Goal: Task Accomplishment & Management: Use online tool/utility

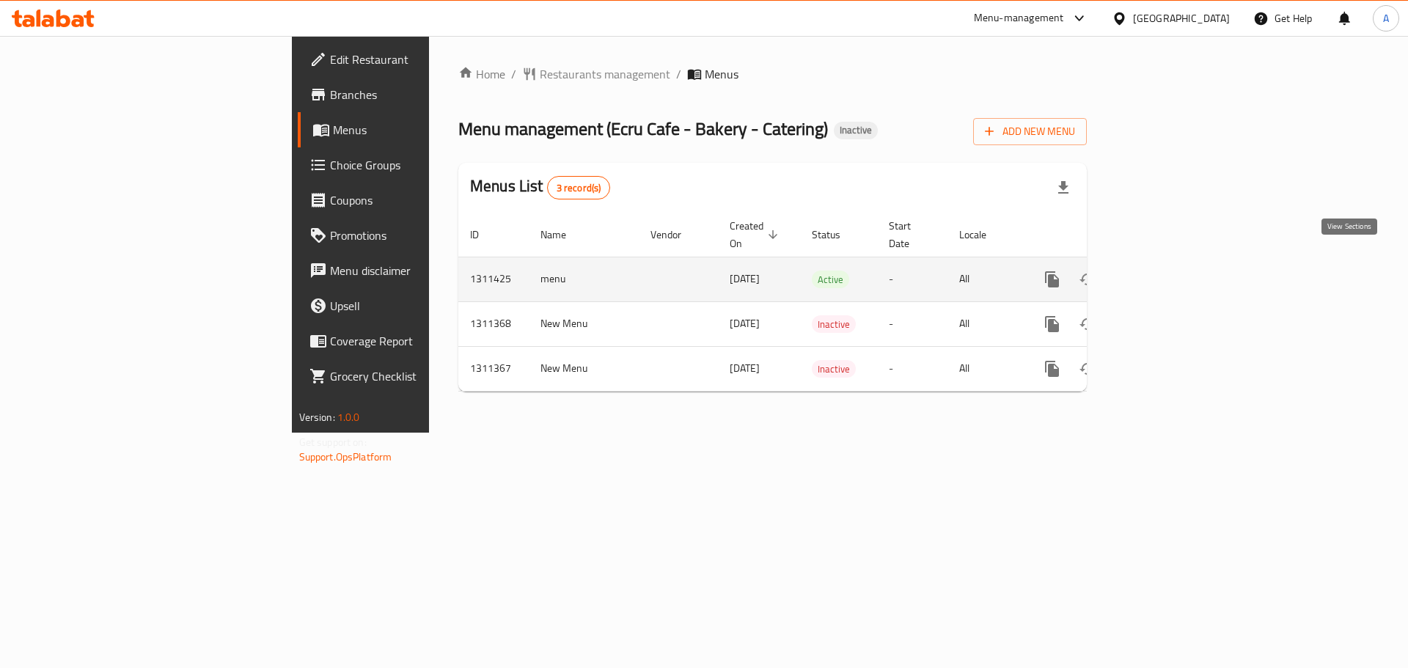
click at [1167, 271] on icon "enhanced table" at bounding box center [1158, 280] width 18 height 18
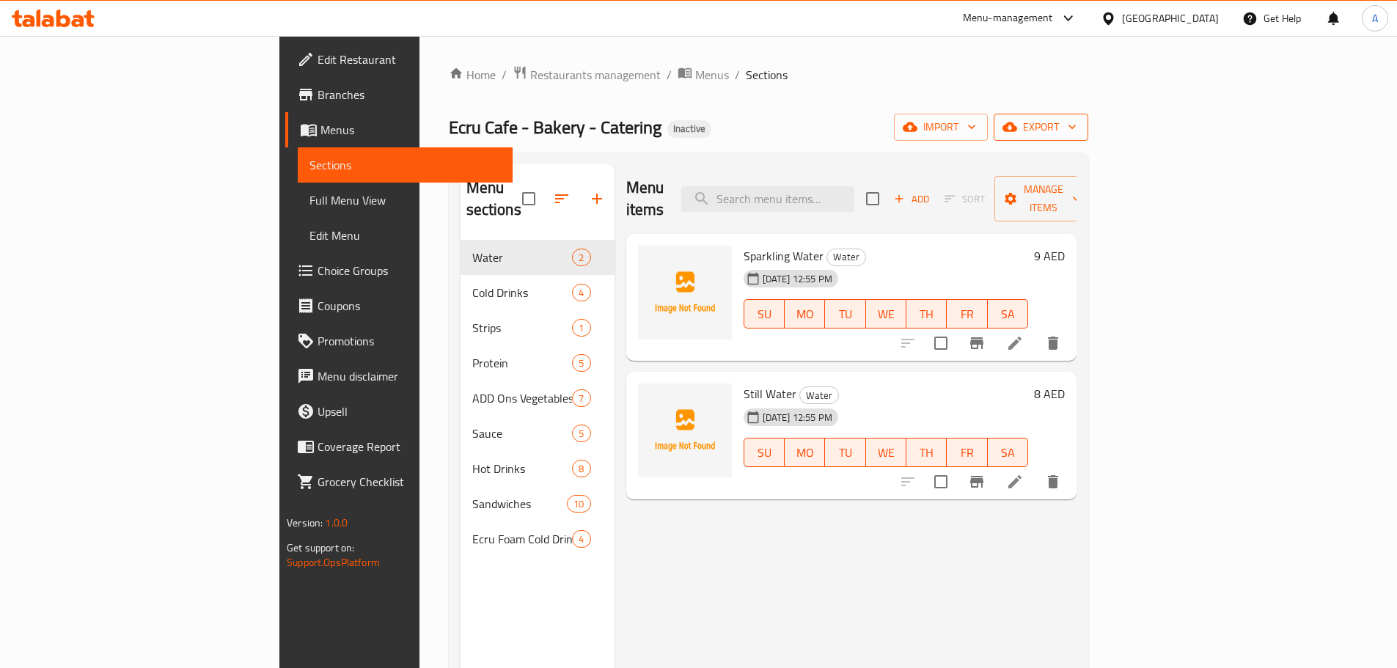
click at [1088, 140] on button "export" at bounding box center [1041, 127] width 95 height 27
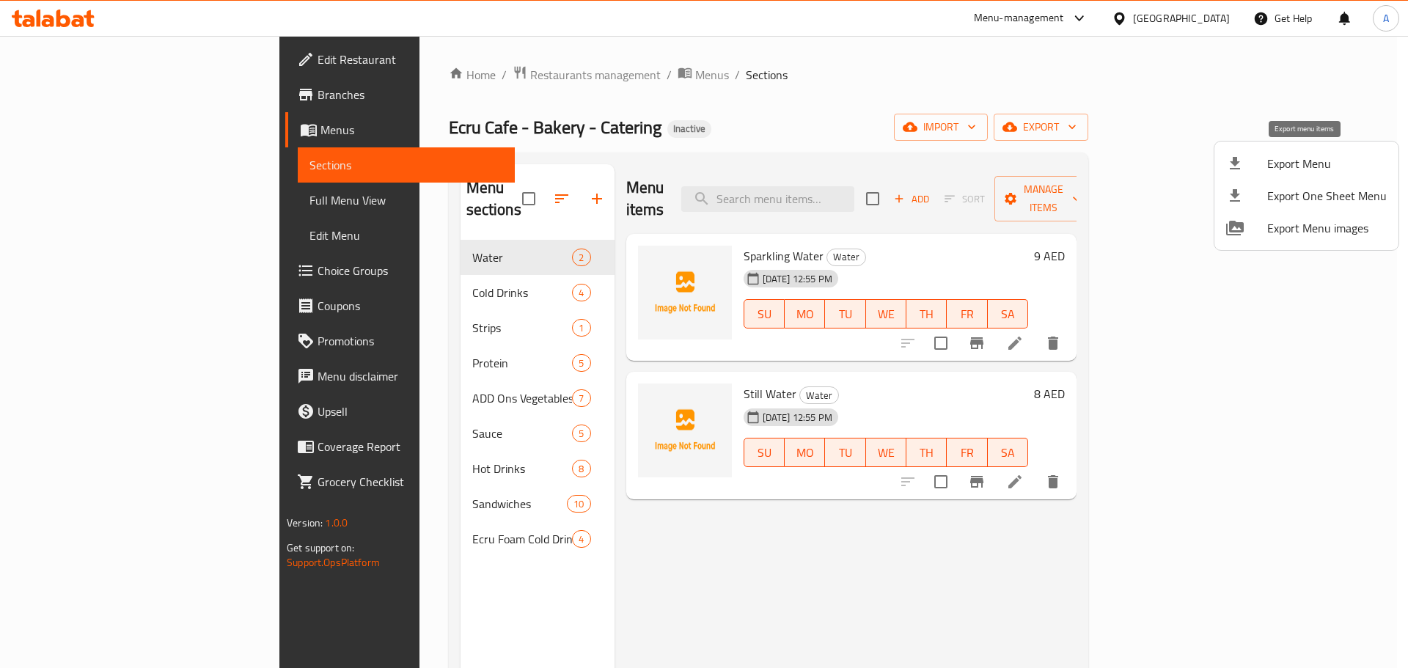
click at [1327, 166] on span "Export Menu" at bounding box center [1327, 164] width 120 height 18
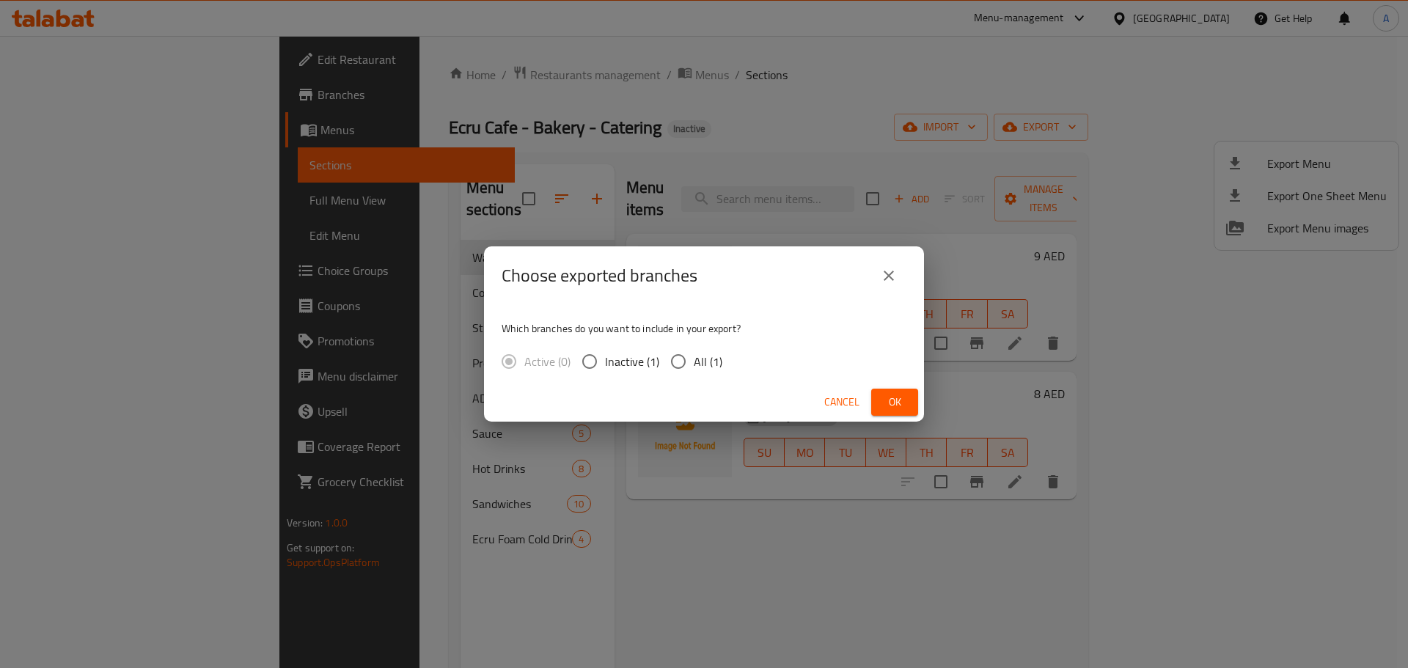
click at [704, 353] on span "All (1)" at bounding box center [708, 362] width 29 height 18
click at [694, 353] on input "All (1)" at bounding box center [678, 361] width 31 height 31
radio input "true"
click at [904, 402] on span "Ok" at bounding box center [894, 402] width 23 height 18
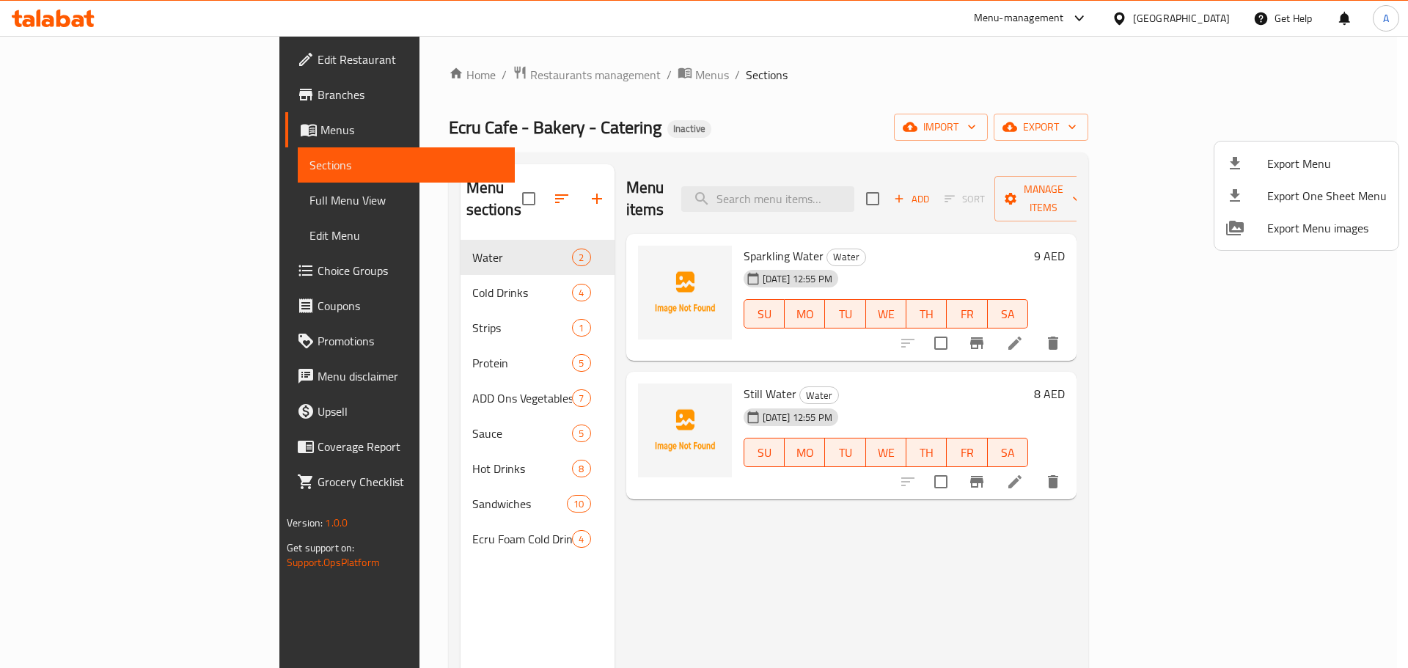
click at [397, 383] on div at bounding box center [704, 334] width 1408 height 668
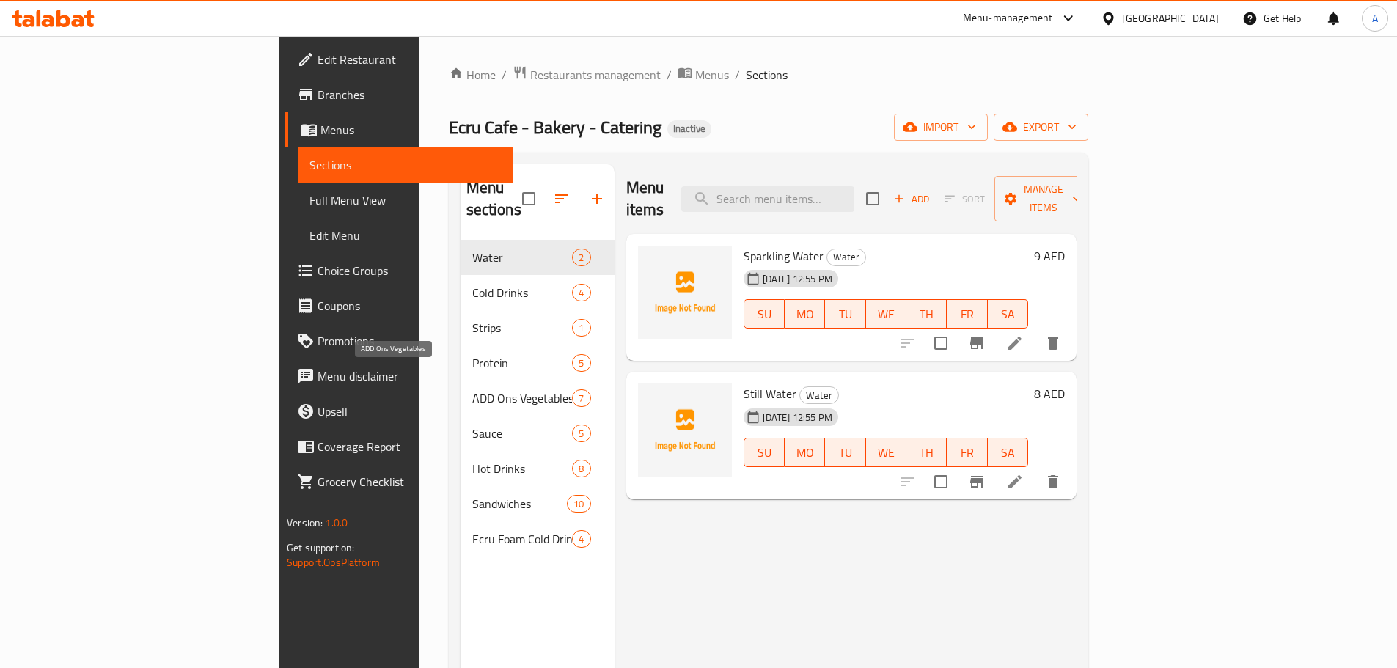
click at [472, 389] on span "ADD Ons Vegetables" at bounding box center [522, 398] width 100 height 18
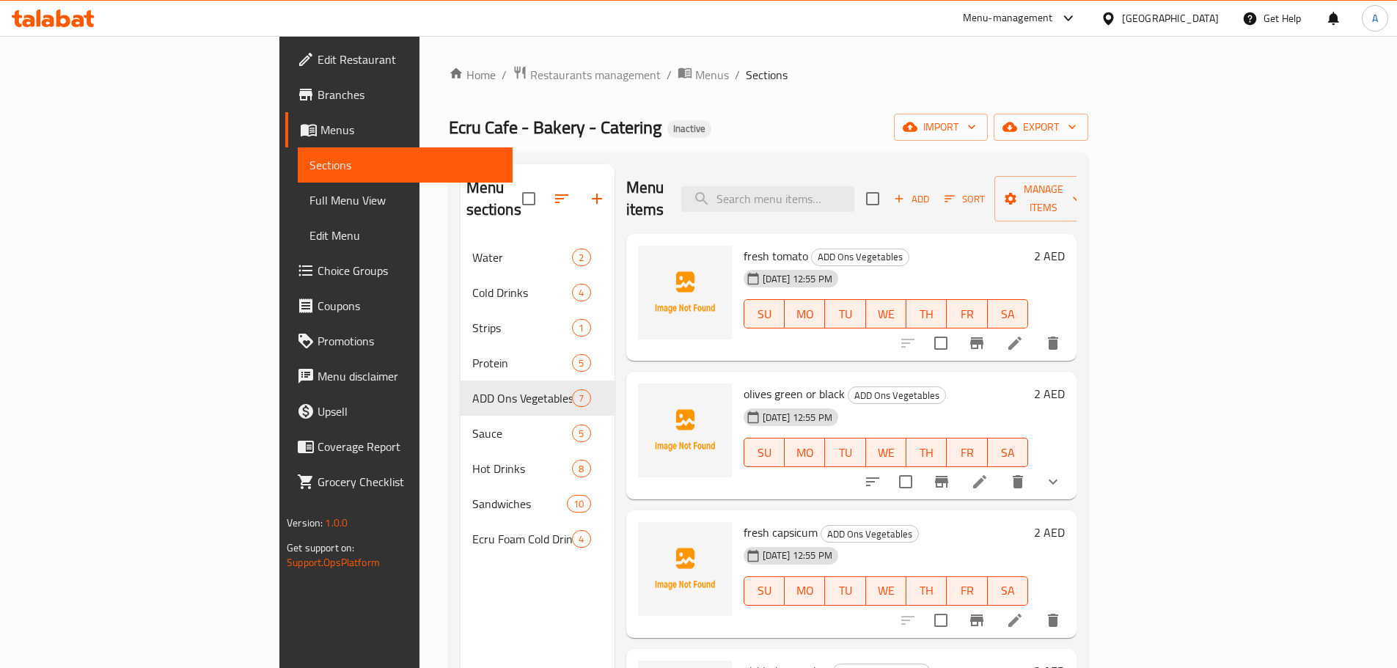
click at [318, 102] on span "Branches" at bounding box center [409, 95] width 183 height 18
